Goal: Information Seeking & Learning: Learn about a topic

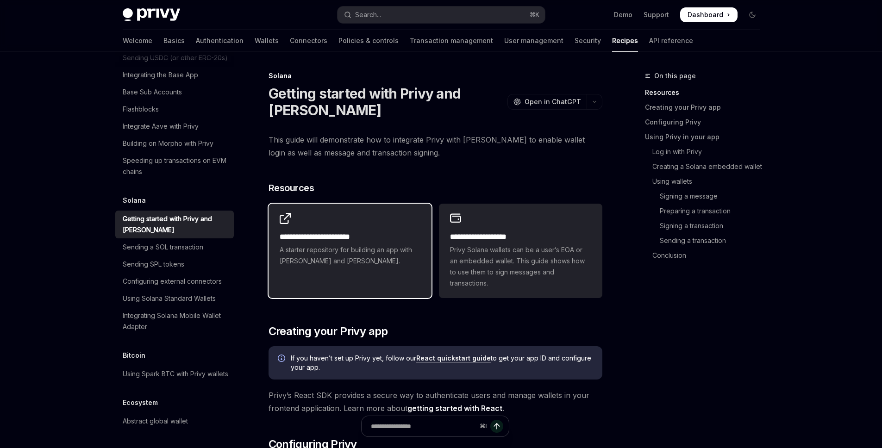
click at [377, 239] on h2 "**********" at bounding box center [350, 237] width 141 height 11
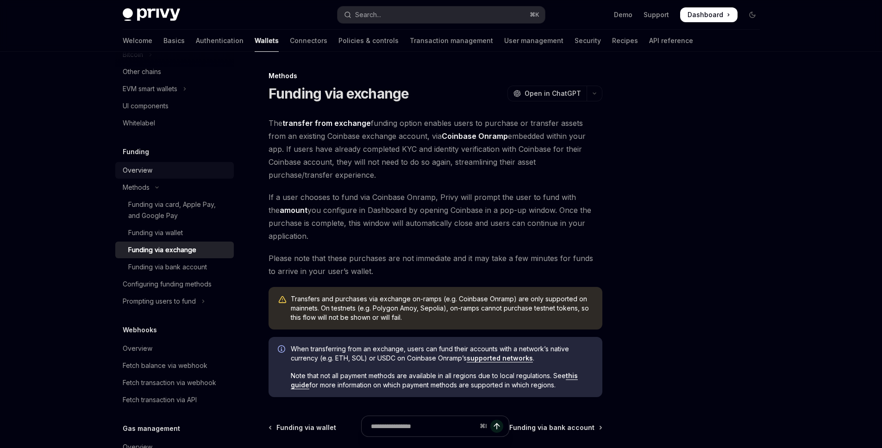
click at [139, 168] on div "Overview" at bounding box center [138, 170] width 30 height 11
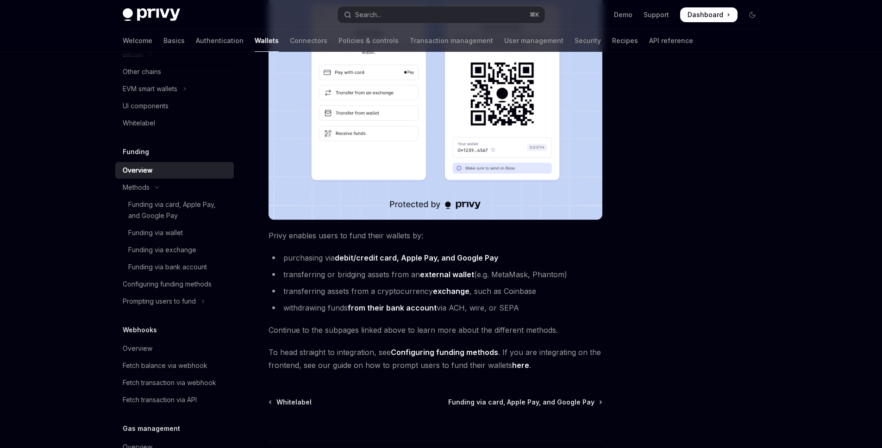
scroll to position [206, 0]
click at [581, 403] on span "Funding via card, Apple Pay, and Google Pay" at bounding box center [521, 401] width 146 height 9
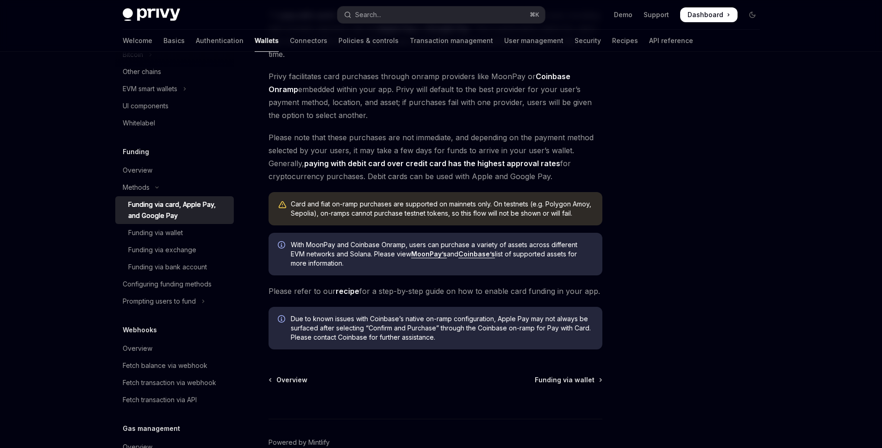
scroll to position [173, 0]
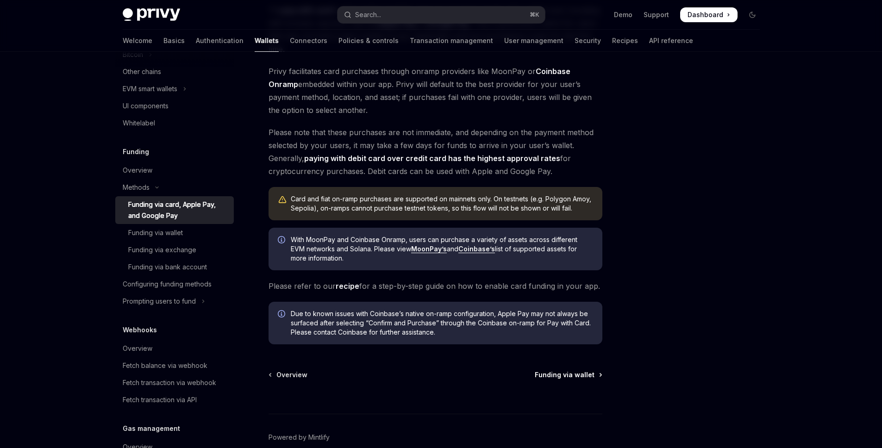
click at [576, 379] on span "Funding via wallet" at bounding box center [565, 374] width 60 height 9
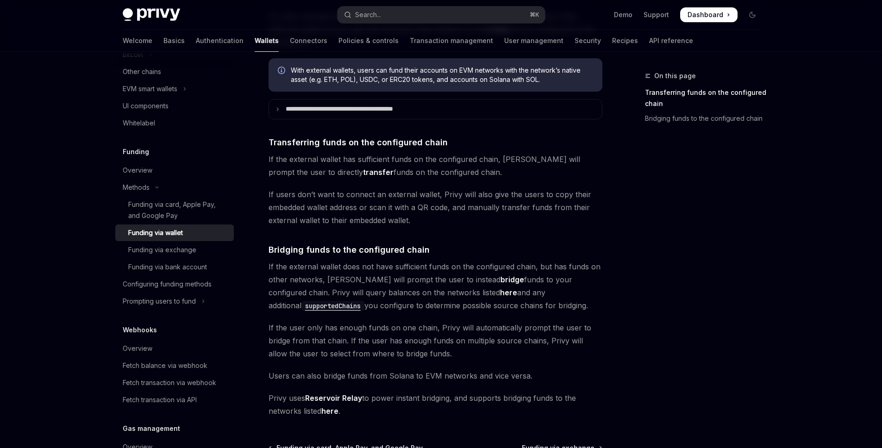
scroll to position [192, 0]
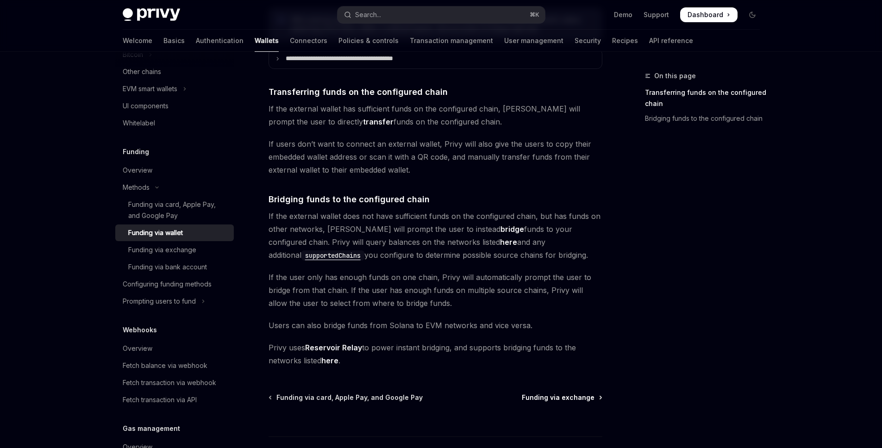
click at [589, 400] on span "Funding via exchange" at bounding box center [558, 397] width 73 height 9
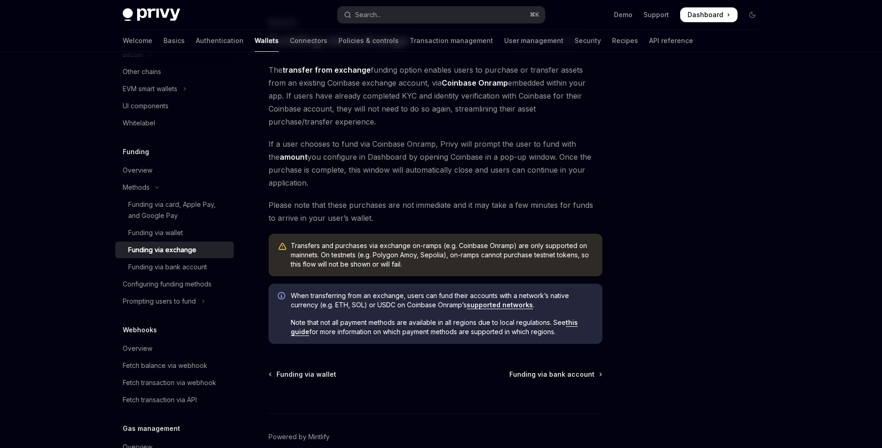
scroll to position [54, 0]
click at [586, 373] on span "Funding via bank account" at bounding box center [551, 373] width 85 height 9
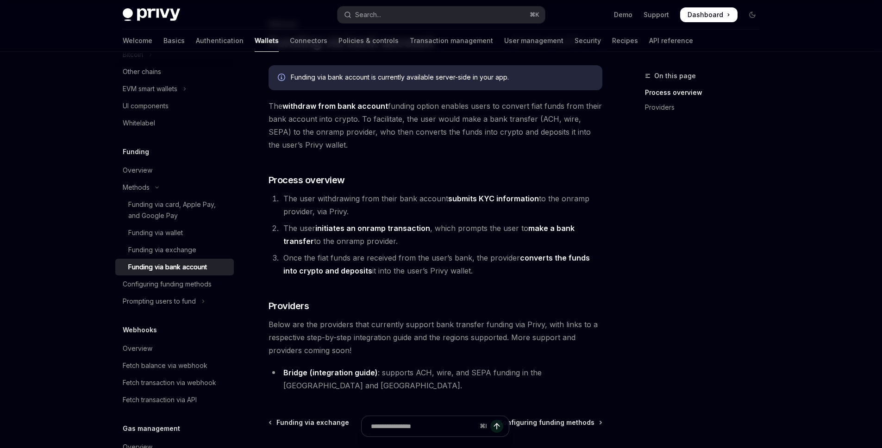
scroll to position [52, 0]
click at [584, 418] on span "Configuring funding methods" at bounding box center [546, 422] width 97 height 9
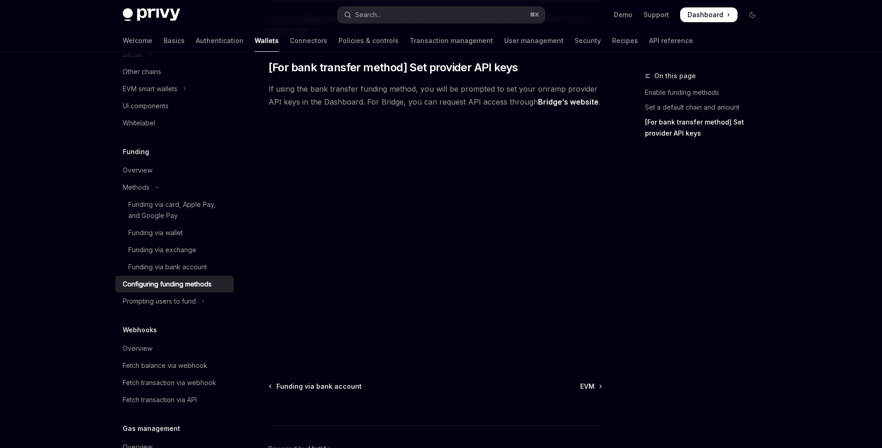
scroll to position [801, 0]
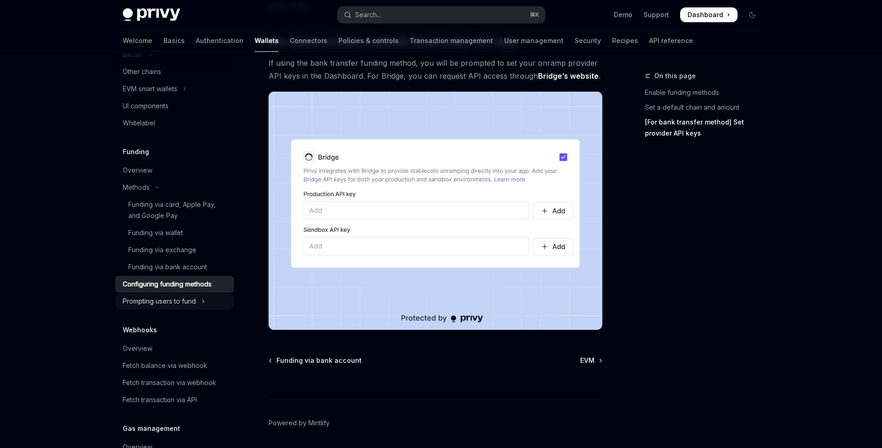
click at [203, 305] on icon "Toggle Prompting users to fund section" at bounding box center [203, 301] width 4 height 11
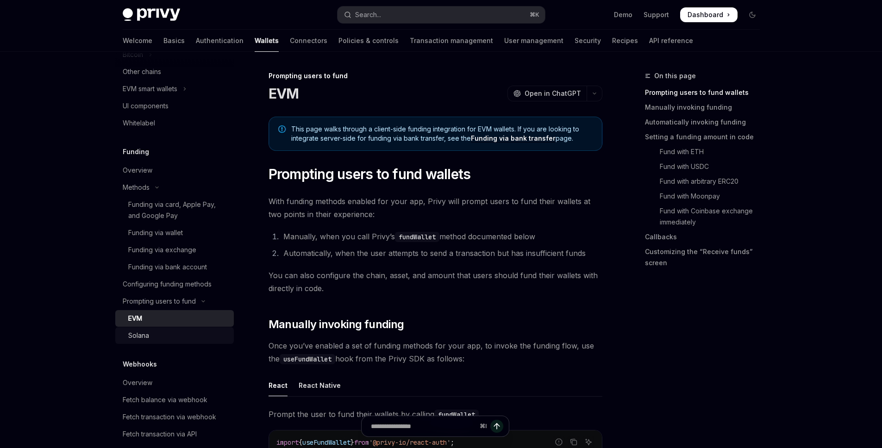
click at [187, 337] on div "Solana" at bounding box center [178, 335] width 100 height 11
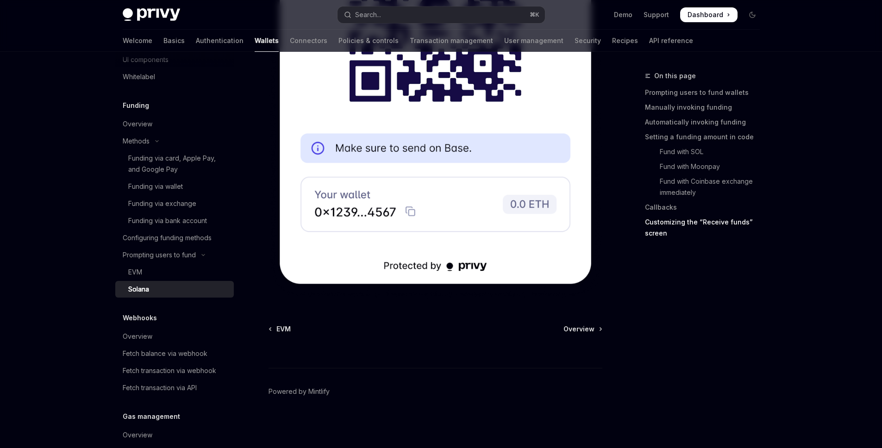
scroll to position [472, 0]
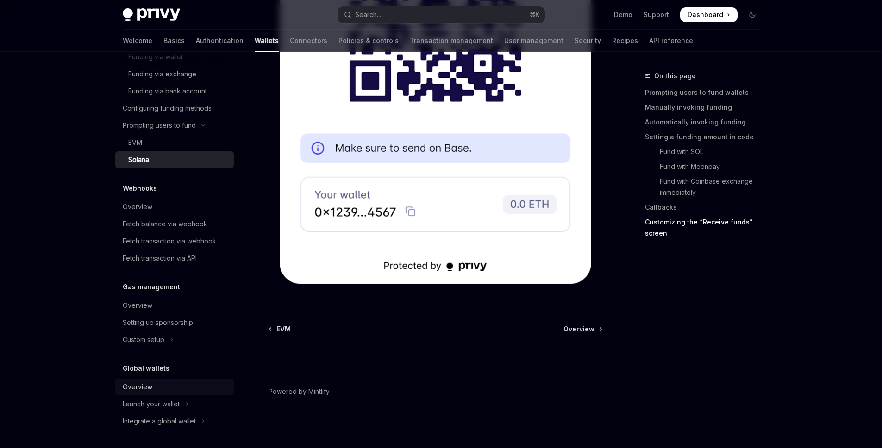
click at [144, 385] on div "Overview" at bounding box center [138, 387] width 30 height 11
type textarea "*"
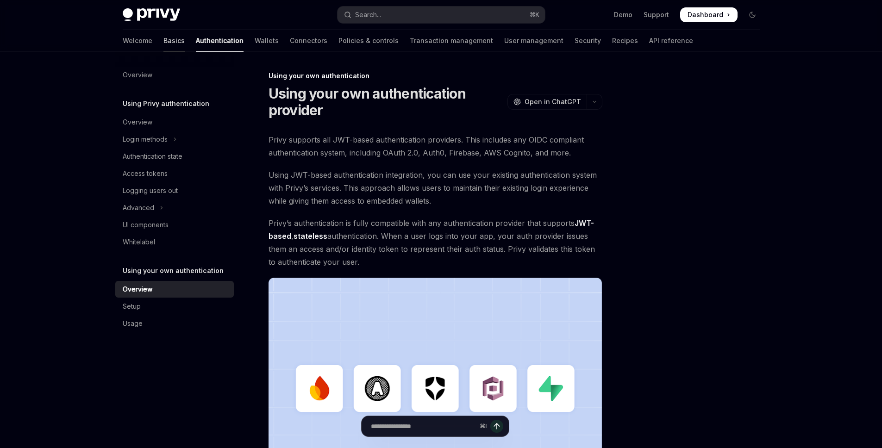
click at [163, 41] on link "Basics" at bounding box center [173, 41] width 21 height 22
type textarea "*"
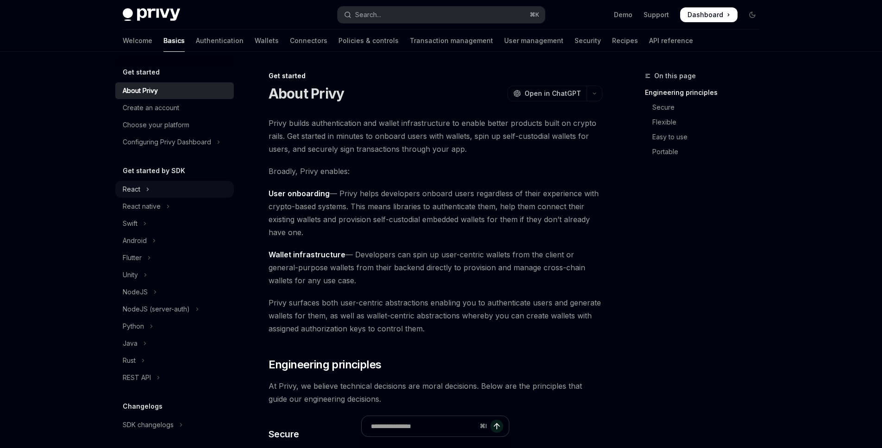
click at [146, 188] on icon "Toggle React section" at bounding box center [148, 189] width 4 height 11
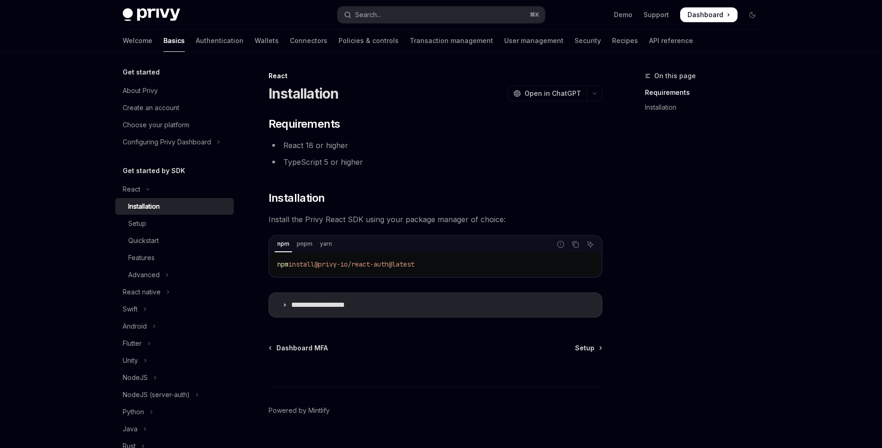
click at [159, 210] on div "Installation" at bounding box center [143, 206] width 31 height 11
click at [507, 307] on summary "**********" at bounding box center [435, 305] width 333 height 24
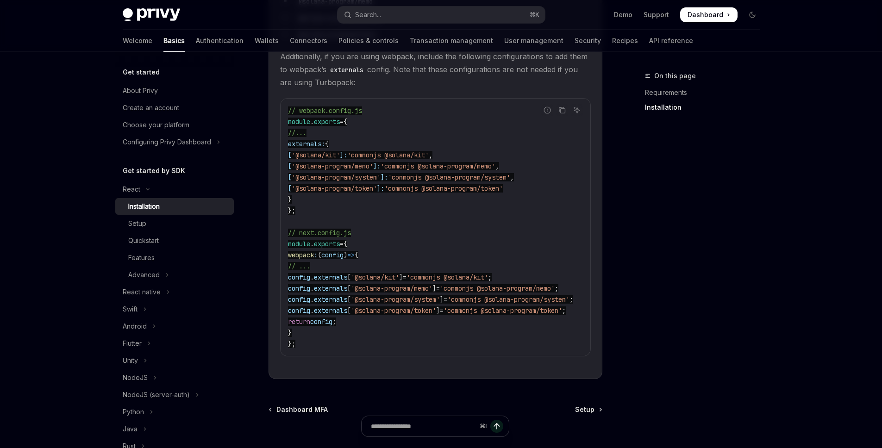
scroll to position [450, 0]
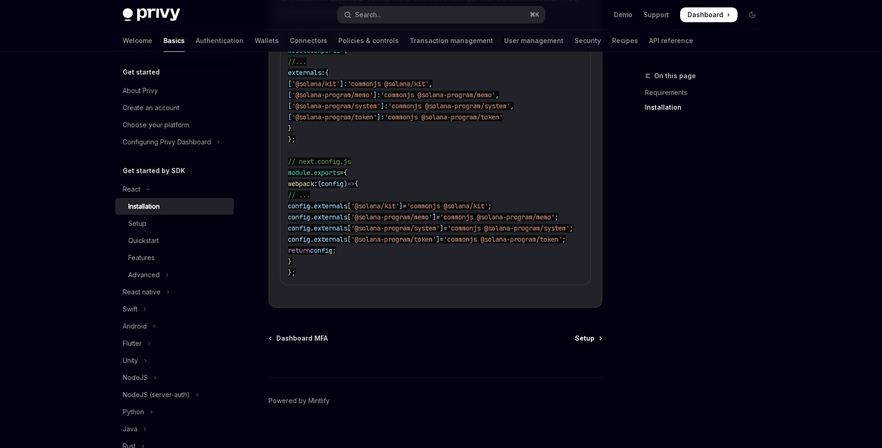
click at [594, 334] on link "Setup" at bounding box center [588, 338] width 26 height 9
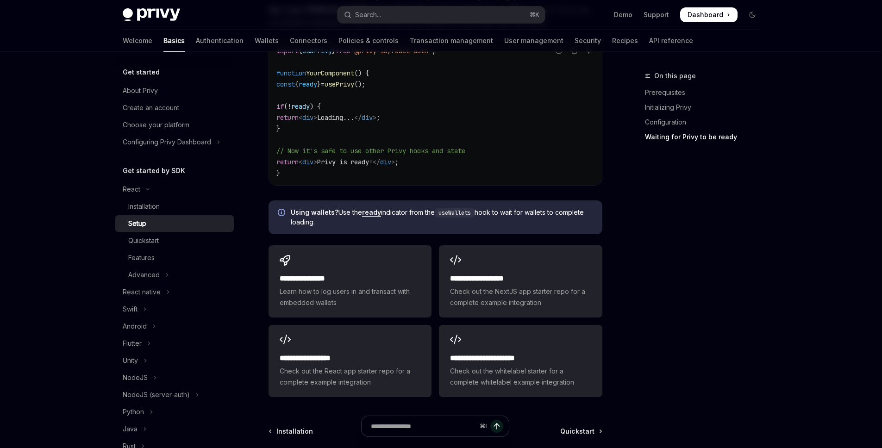
scroll to position [1066, 0]
click at [591, 419] on div "⌘ I" at bounding box center [436, 431] width 334 height 34
click at [178, 205] on div "Installation" at bounding box center [178, 206] width 100 height 11
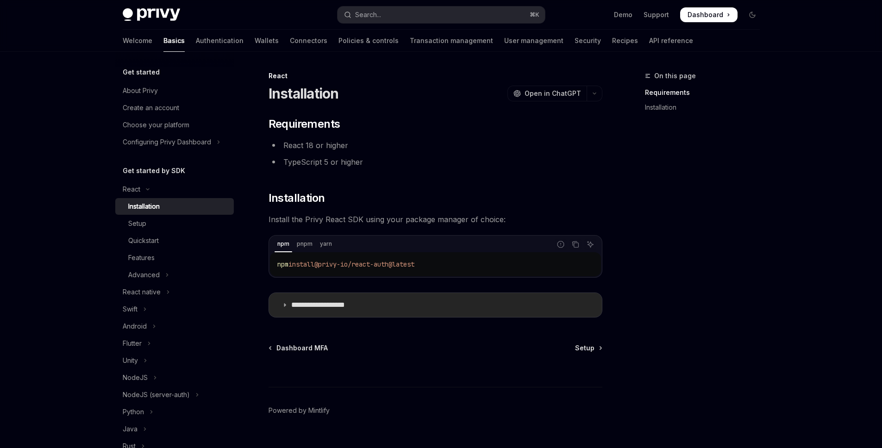
click at [445, 304] on summary "**********" at bounding box center [435, 305] width 333 height 24
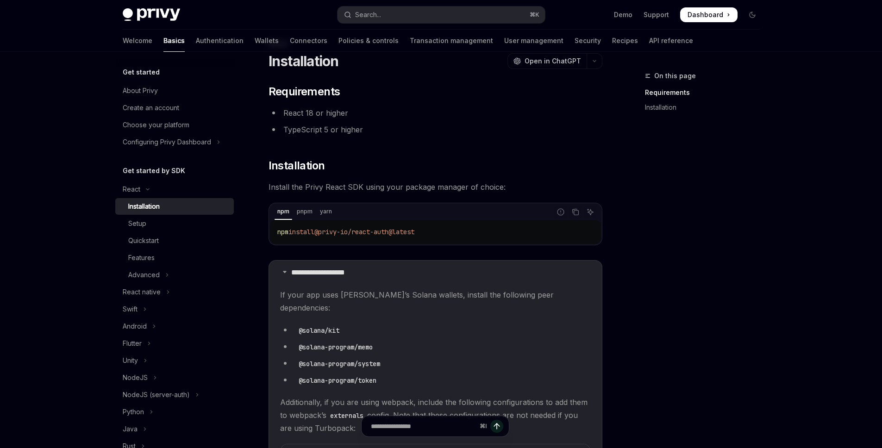
scroll to position [66, 0]
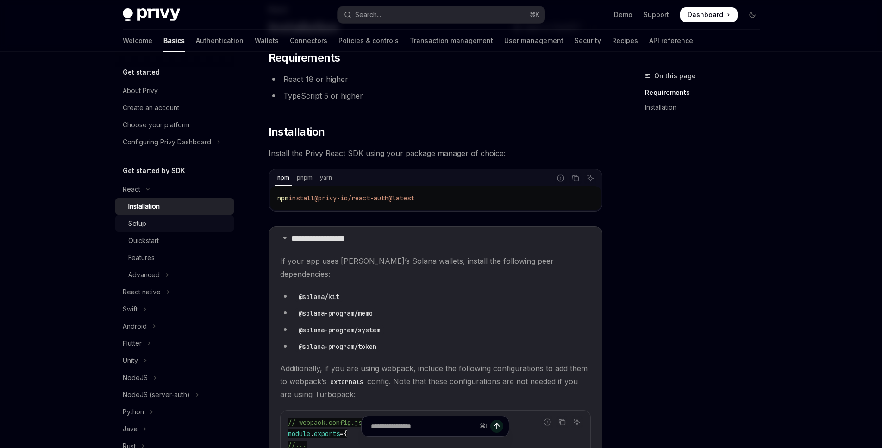
click at [155, 223] on div "Setup" at bounding box center [178, 223] width 100 height 11
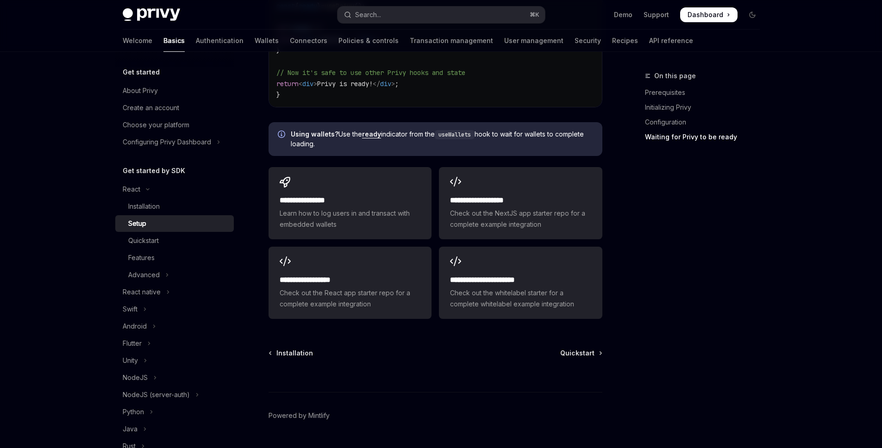
scroll to position [1154, 0]
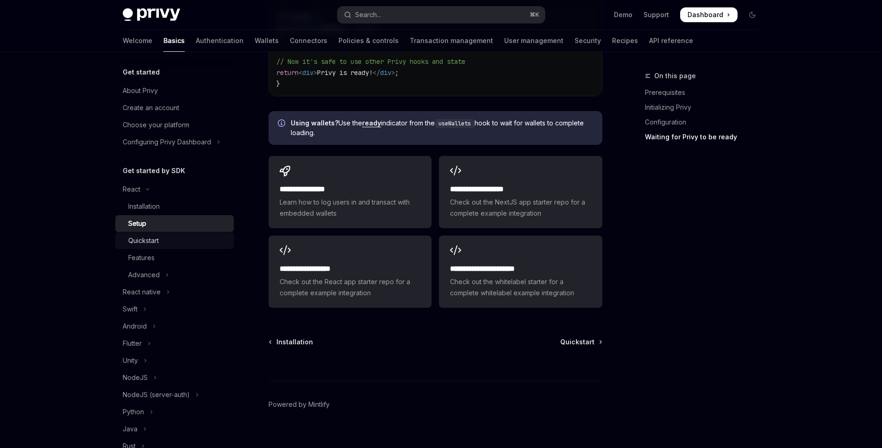
click at [158, 244] on div "Quickstart" at bounding box center [143, 240] width 31 height 11
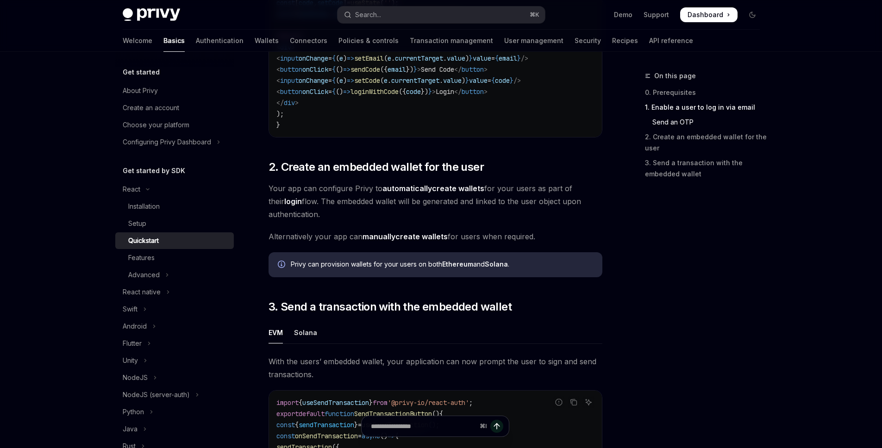
scroll to position [842, 0]
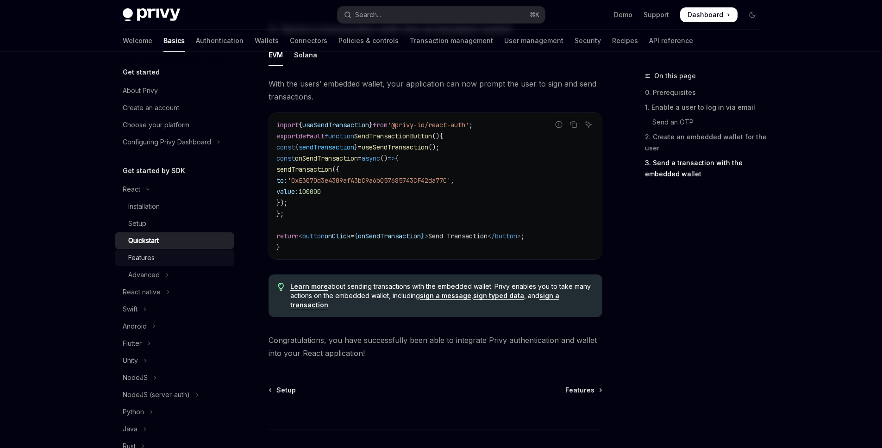
click at [153, 259] on div "Features" at bounding box center [141, 257] width 26 height 11
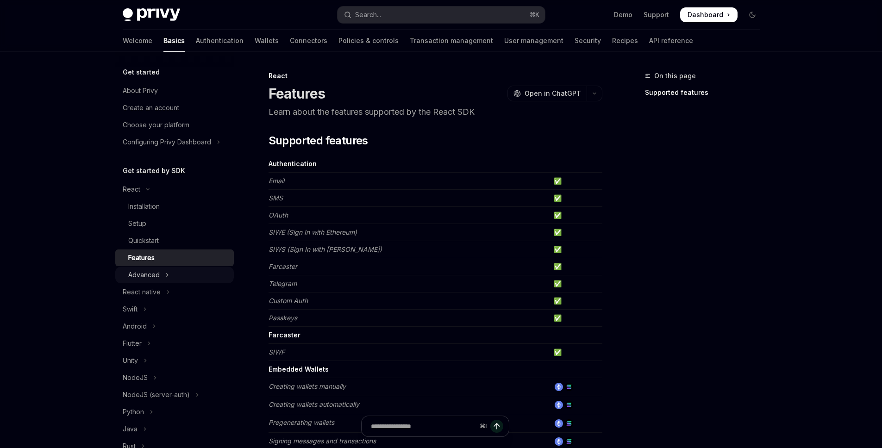
click at [171, 280] on button "Advanced" at bounding box center [174, 275] width 119 height 17
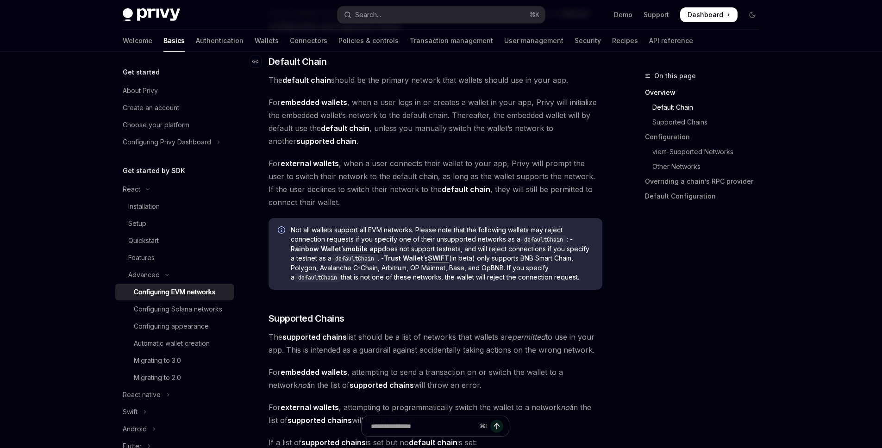
scroll to position [444, 0]
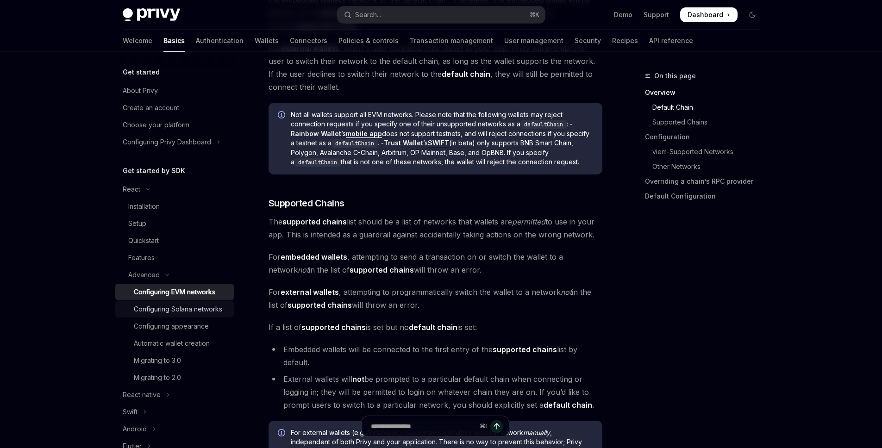
click at [179, 315] on div "Configuring Solana networks" at bounding box center [178, 309] width 88 height 11
type textarea "*"
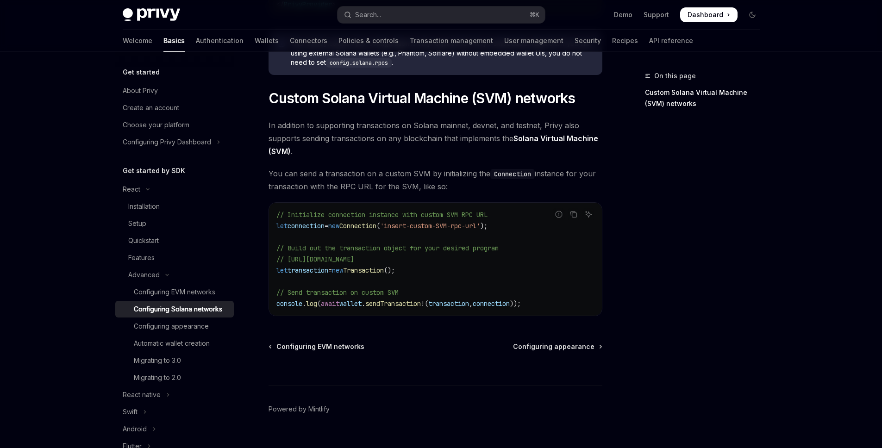
scroll to position [428, 0]
